Goal: Task Accomplishment & Management: Manage account settings

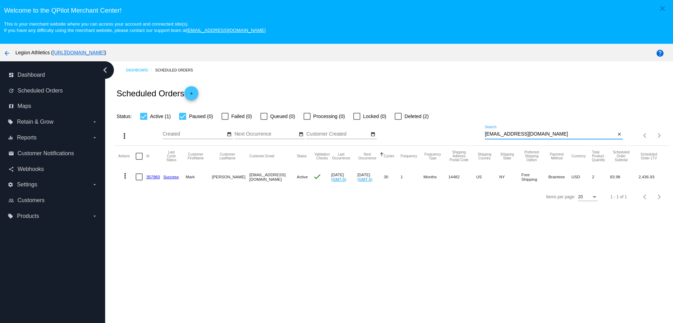
drag, startPoint x: 531, startPoint y: 132, endPoint x: 455, endPoint y: 136, distance: 76.8
click at [455, 136] on div "more_vert Sep Jan Feb Mar [DATE]" at bounding box center [392, 133] width 554 height 25
paste input "coltonalexio"
type input "[EMAIL_ADDRESS][DOMAIN_NAME]"
click at [138, 179] on div at bounding box center [139, 177] width 7 height 7
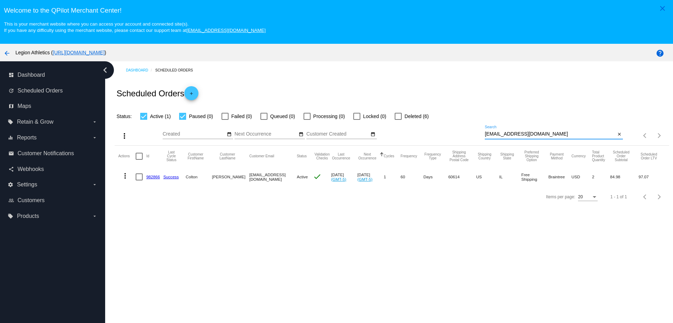
click at [139, 181] on input "checkbox" at bounding box center [139, 181] width 0 height 0
checkbox input "true"
click at [127, 177] on mat-icon "more_vert" at bounding box center [125, 176] width 8 height 8
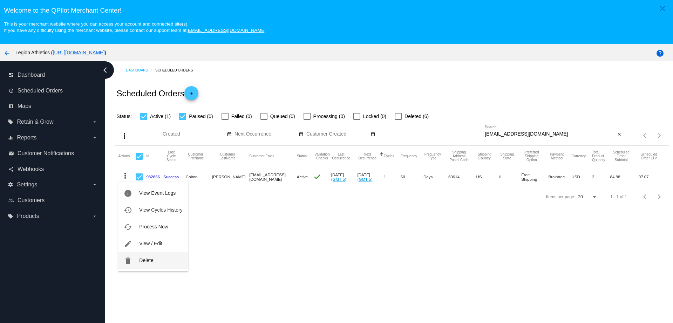
click at [161, 259] on button "delete Delete" at bounding box center [153, 260] width 70 height 17
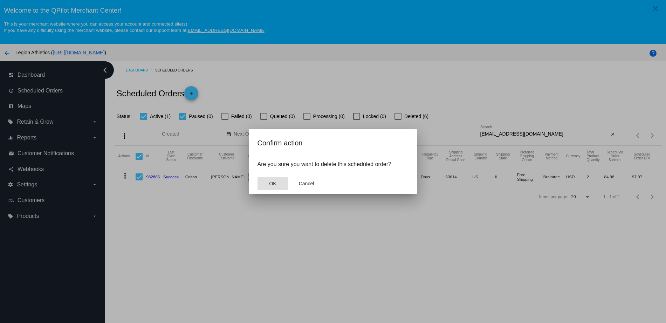
click at [275, 185] on span "OK" at bounding box center [272, 184] width 7 height 6
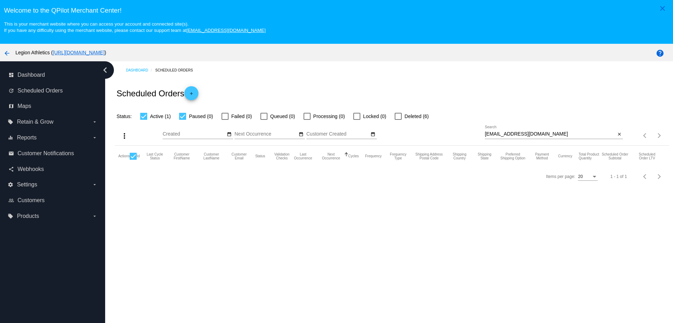
click at [254, 227] on div "Dashboard Scheduled Orders Scheduled Orders add Status: Active (1) Paused (0) F…" at bounding box center [389, 205] width 568 height 288
